Goal: Transaction & Acquisition: Purchase product/service

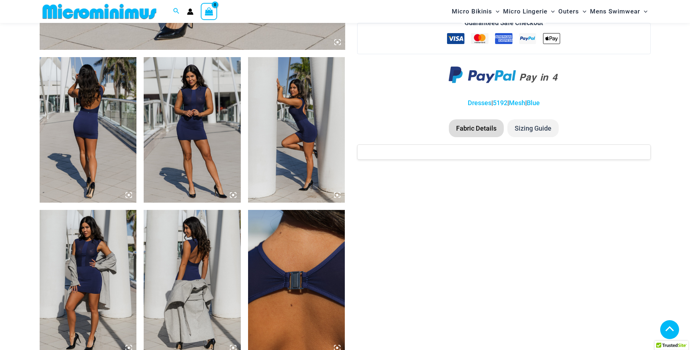
scroll to position [475, 0]
click at [90, 107] on img at bounding box center [88, 129] width 97 height 145
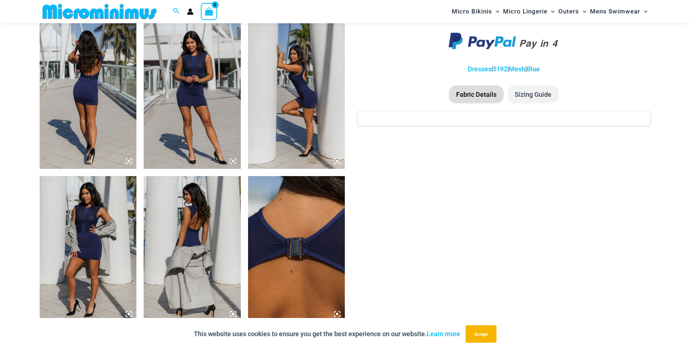
scroll to position [511, 0]
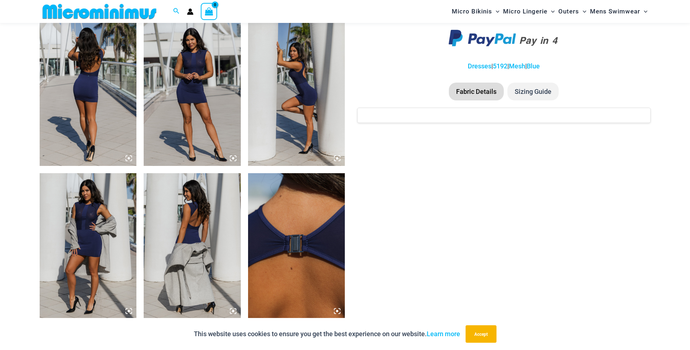
drag, startPoint x: 39, startPoint y: 94, endPoint x: 61, endPoint y: 93, distance: 21.8
click at [113, 95] on img at bounding box center [88, 92] width 97 height 145
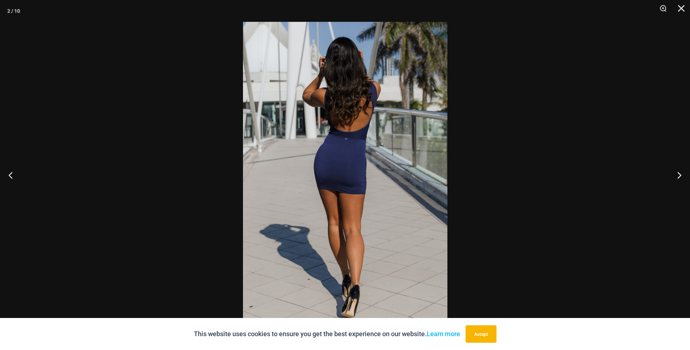
click at [370, 209] on img at bounding box center [345, 175] width 204 height 306
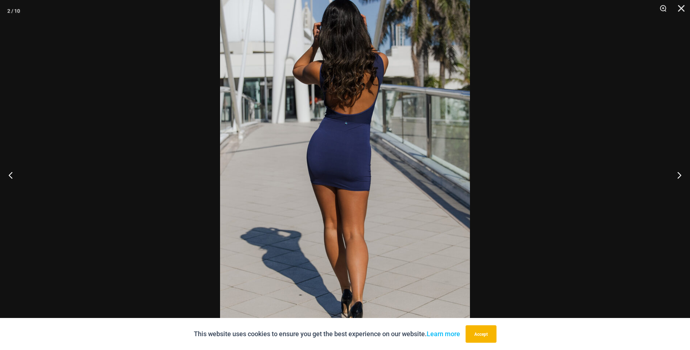
scroll to position [817, 0]
click at [623, 178] on div at bounding box center [345, 175] width 690 height 350
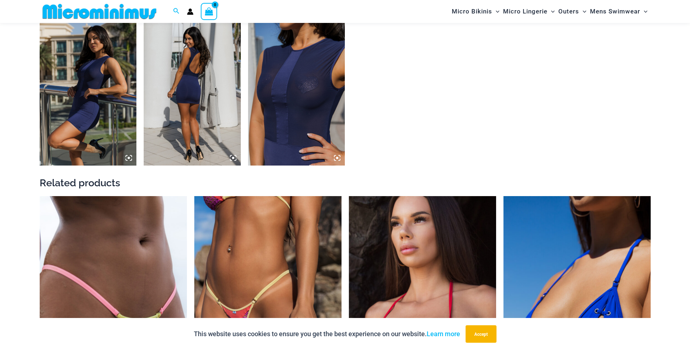
drag, startPoint x: 623, startPoint y: 178, endPoint x: 507, endPoint y: 83, distance: 149.6
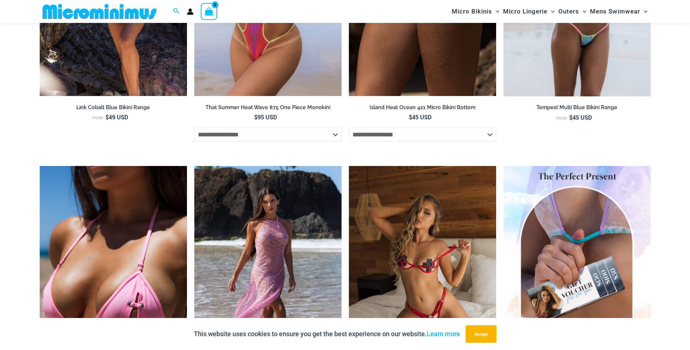
scroll to position [1735, 0]
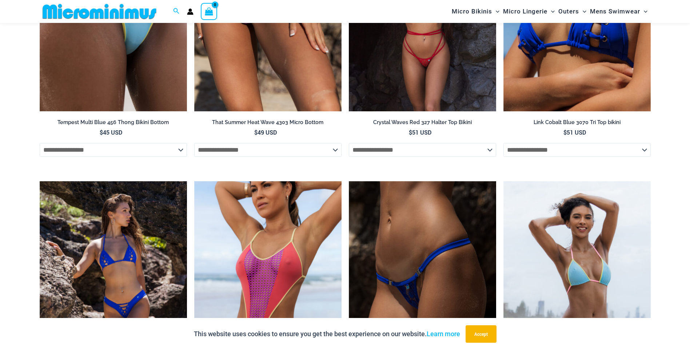
click at [402, 83] on img at bounding box center [422, 0] width 147 height 221
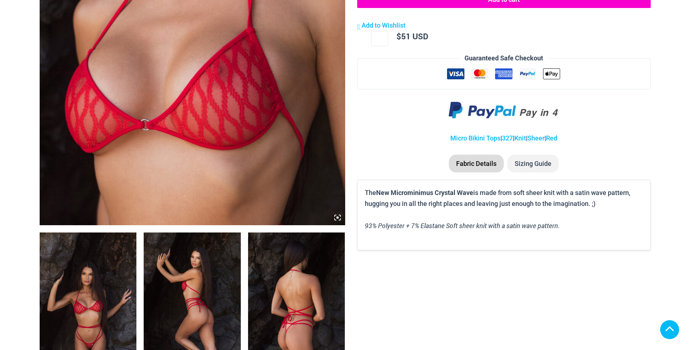
scroll to position [612, 0]
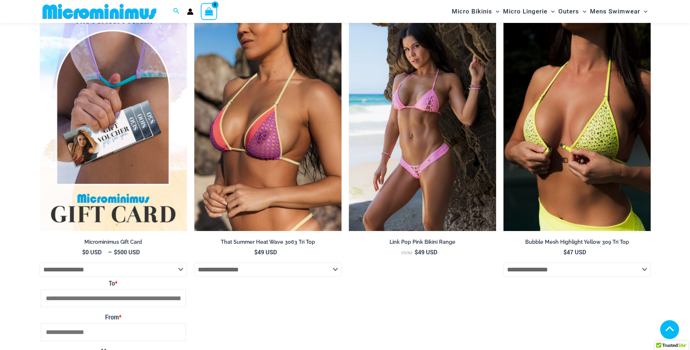
scroll to position [2935, 0]
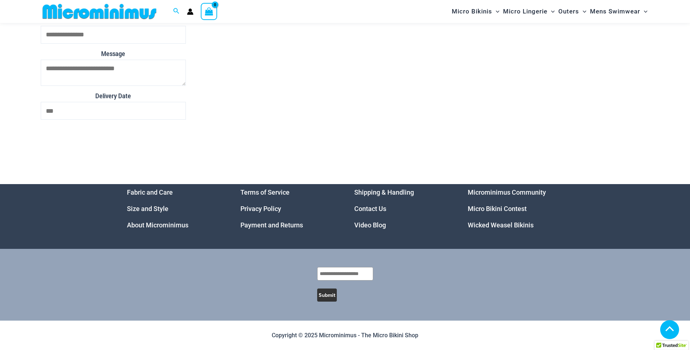
click at [494, 192] on link "Microminimus Community" at bounding box center [507, 192] width 78 height 8
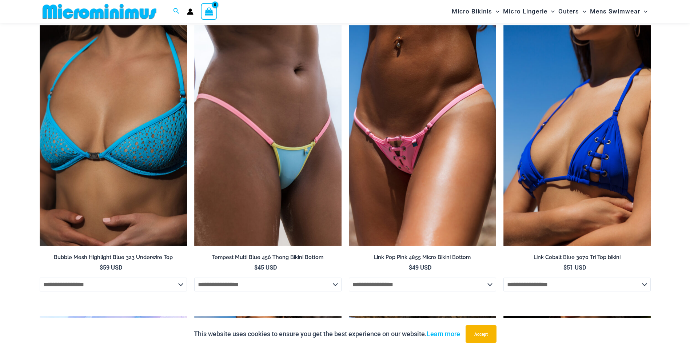
scroll to position [2018, 0]
